Goal: Register for event/course

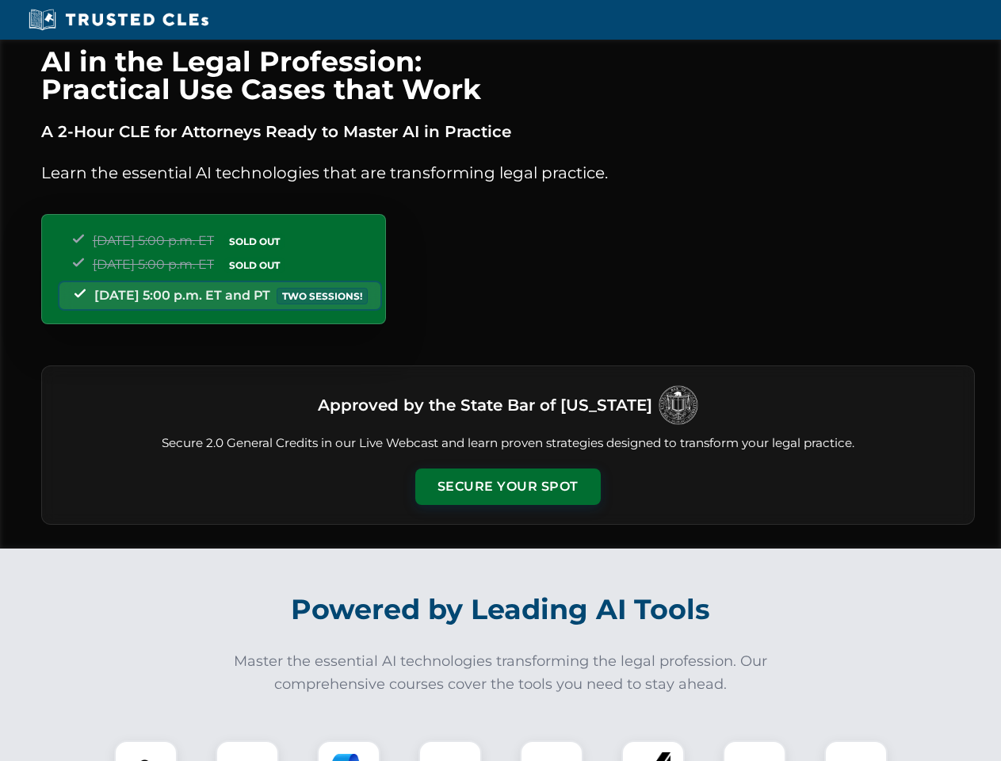
click at [507, 487] on button "Secure Your Spot" at bounding box center [507, 486] width 185 height 36
click at [146, 751] on img at bounding box center [146, 772] width 46 height 46
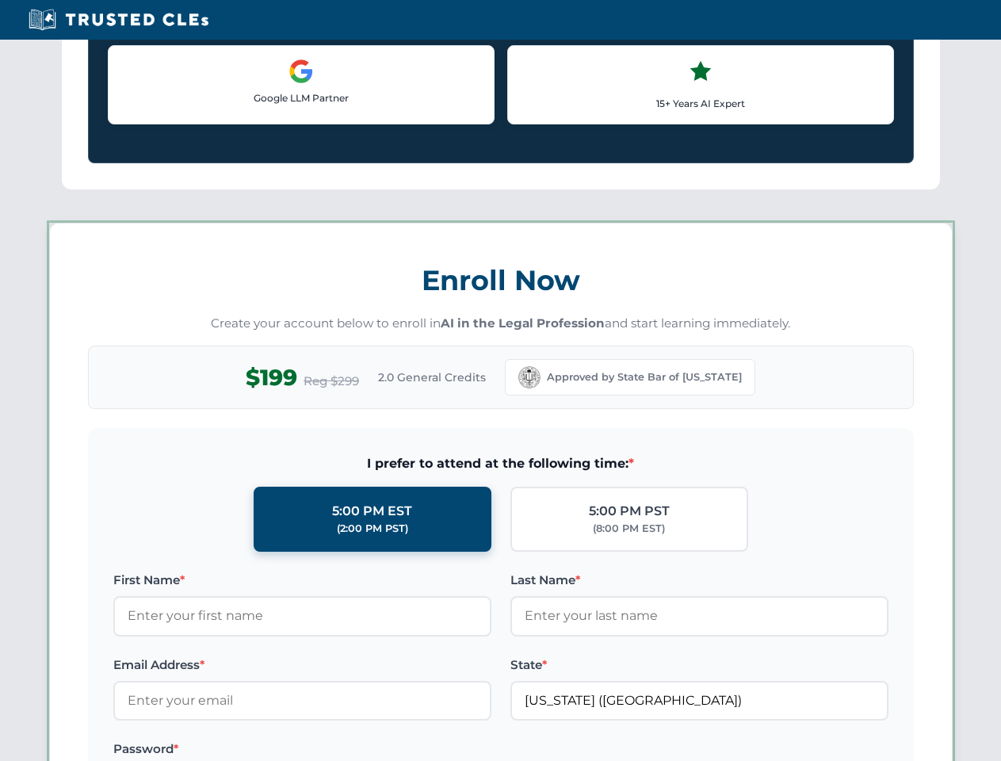
click at [349, 751] on label "Password *" at bounding box center [302, 749] width 378 height 19
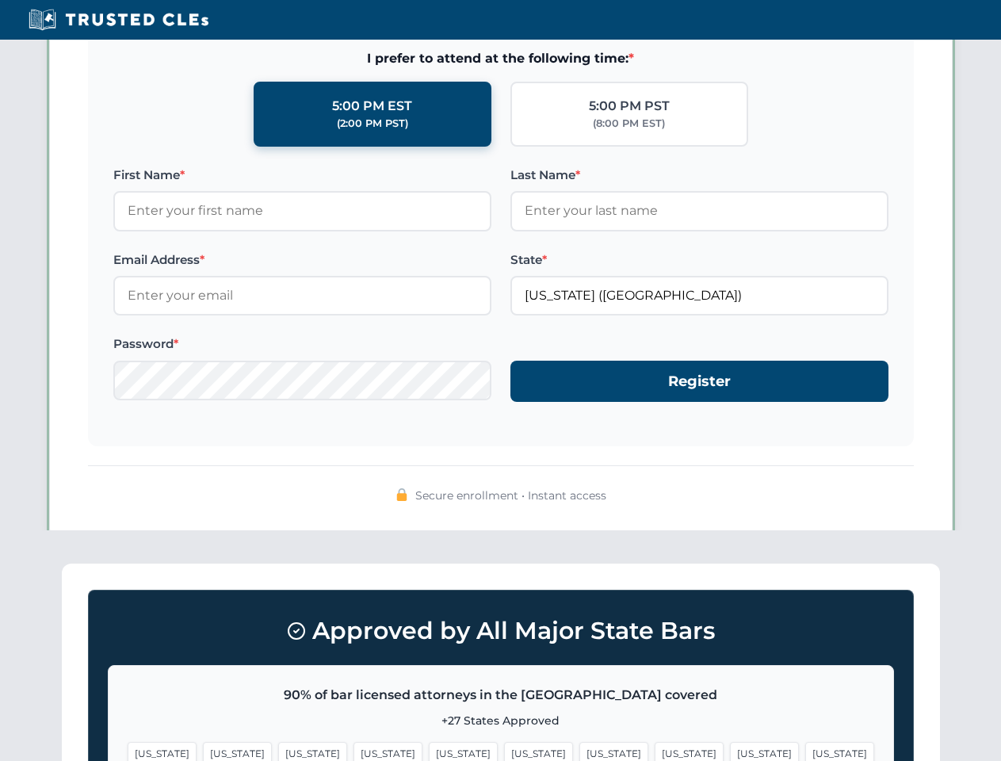
click at [730, 751] on span "[US_STATE]" at bounding box center [764, 753] width 69 height 23
